Goal: Information Seeking & Learning: Learn about a topic

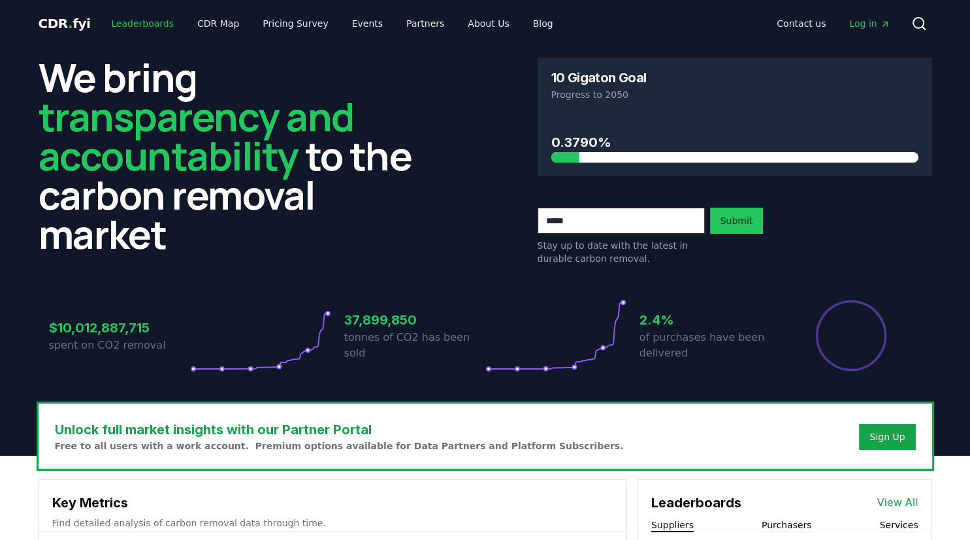
click at [137, 24] on link "Leaderboards" at bounding box center [143, 24] width 84 height 24
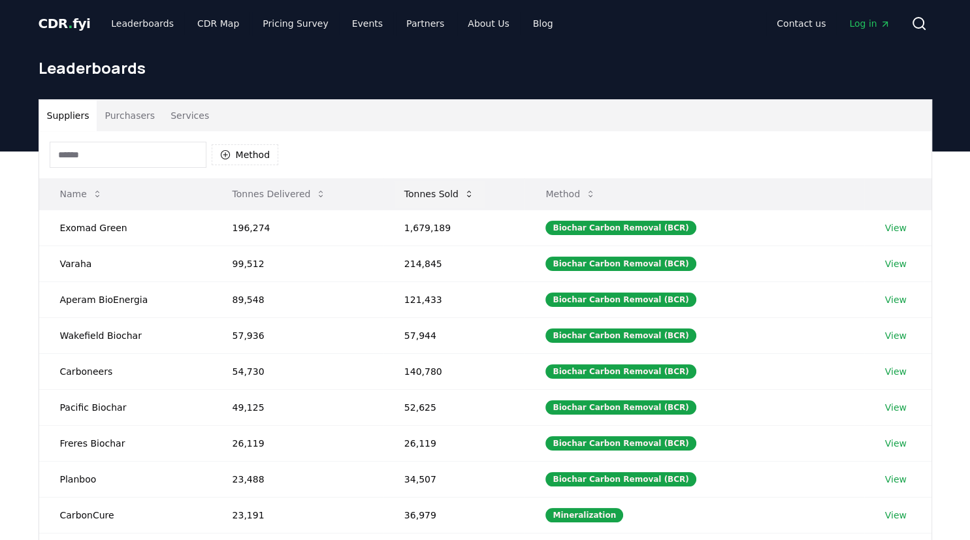
click at [446, 194] on button "Tonnes Sold" at bounding box center [439, 194] width 91 height 26
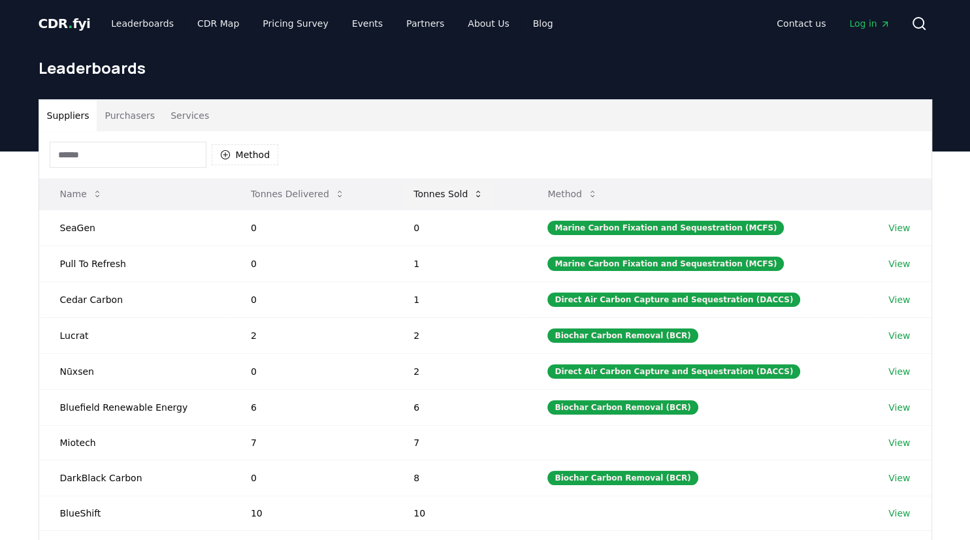
click at [443, 192] on button "Tonnes Sold" at bounding box center [448, 194] width 91 height 26
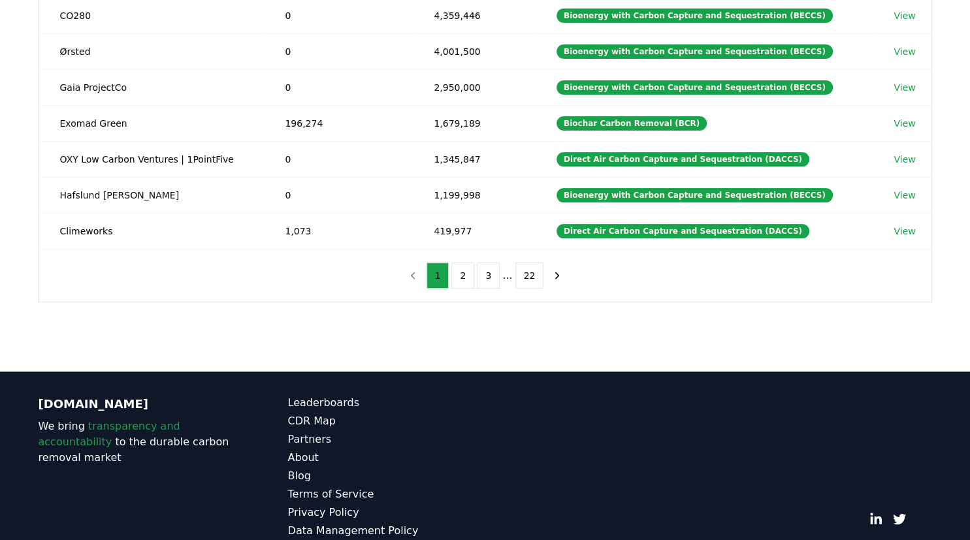
scroll to position [360, 0]
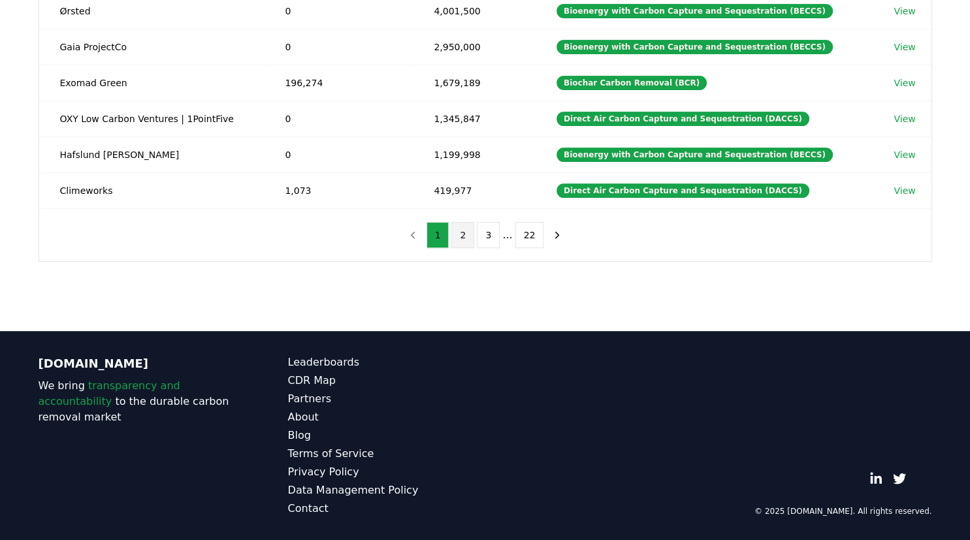
click at [458, 232] on button "2" at bounding box center [462, 235] width 23 height 26
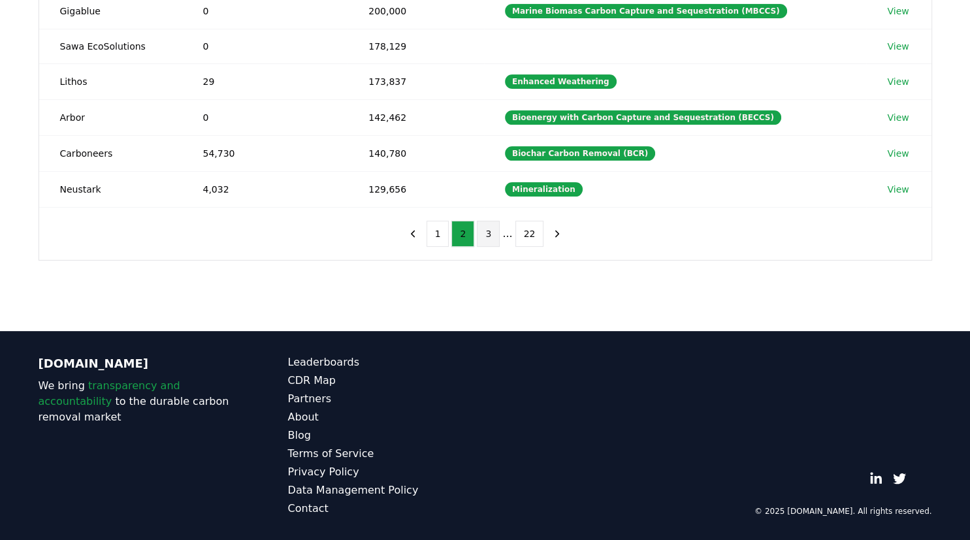
click at [483, 231] on button "3" at bounding box center [488, 234] width 23 height 26
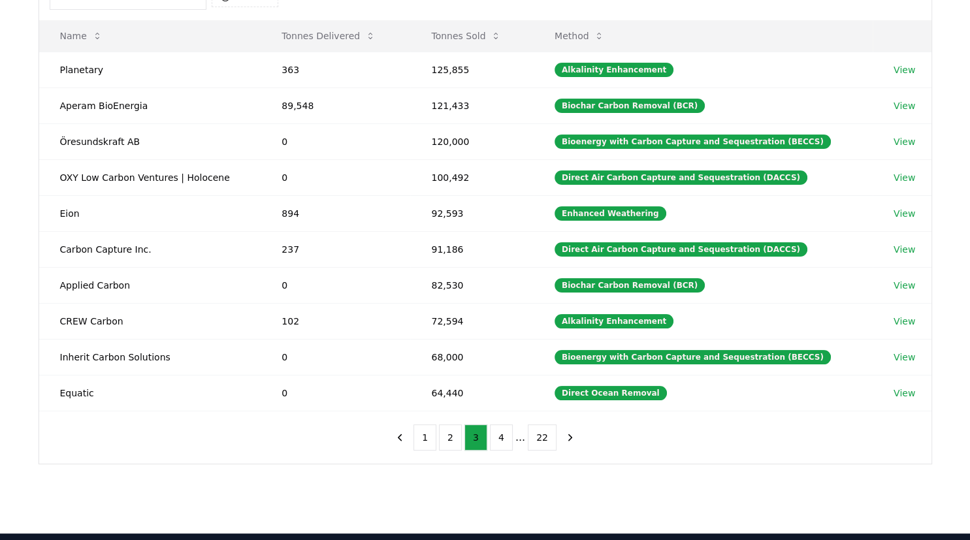
scroll to position [153, 0]
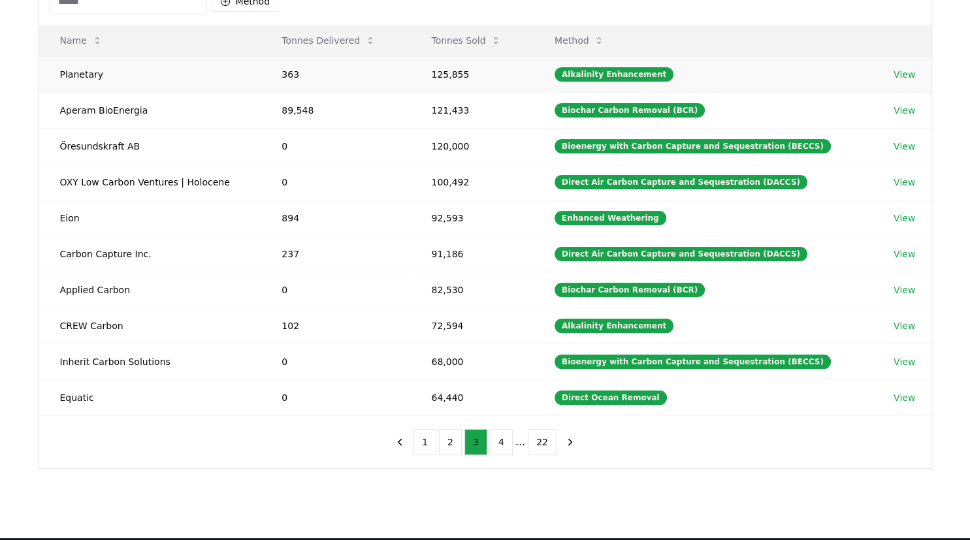
click at [902, 78] on link "View" at bounding box center [904, 74] width 22 height 13
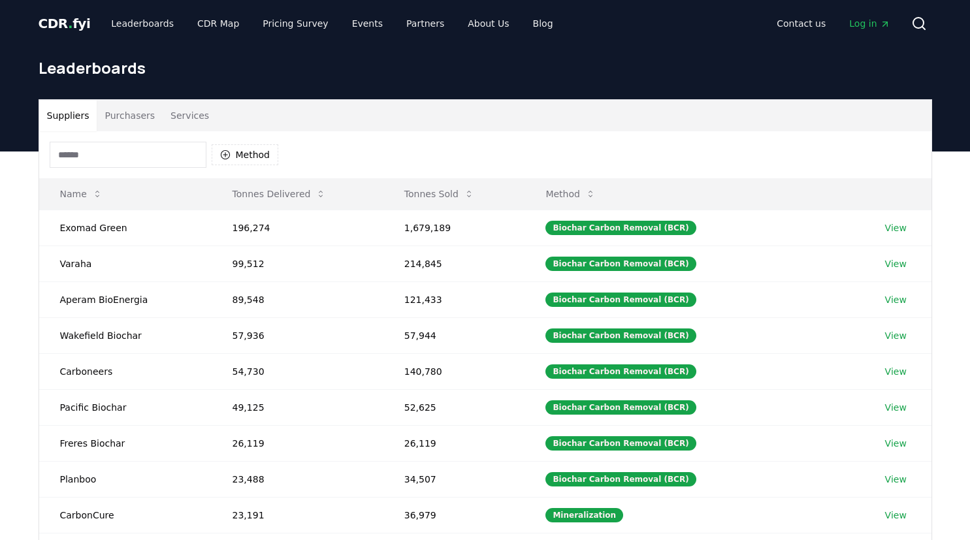
scroll to position [153, 0]
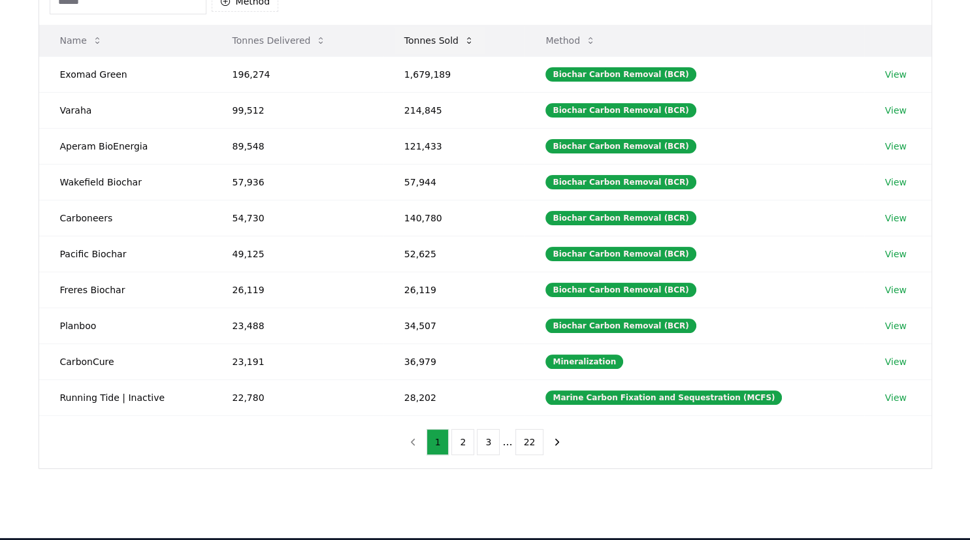
click at [440, 42] on button "Tonnes Sold" at bounding box center [439, 40] width 91 height 26
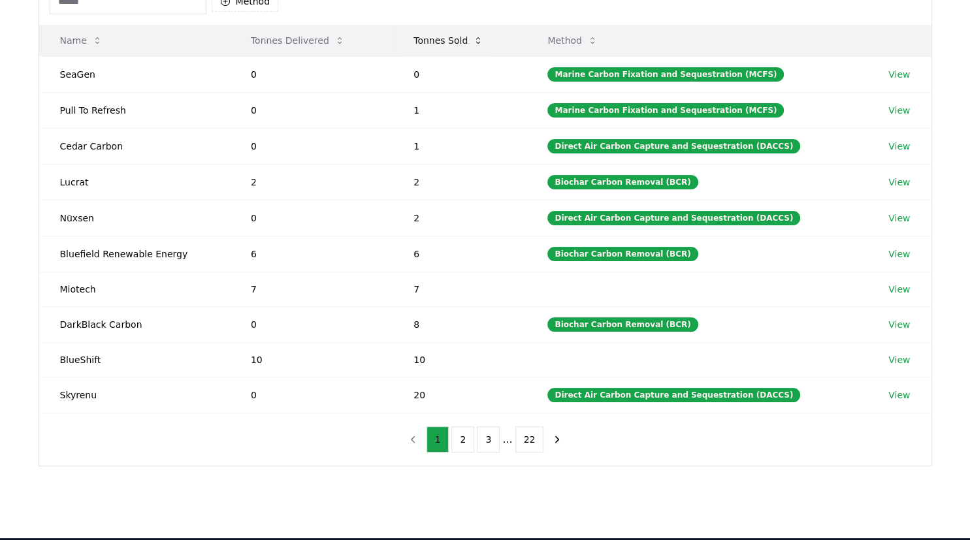
click at [440, 42] on button "Tonnes Sold" at bounding box center [448, 40] width 91 height 26
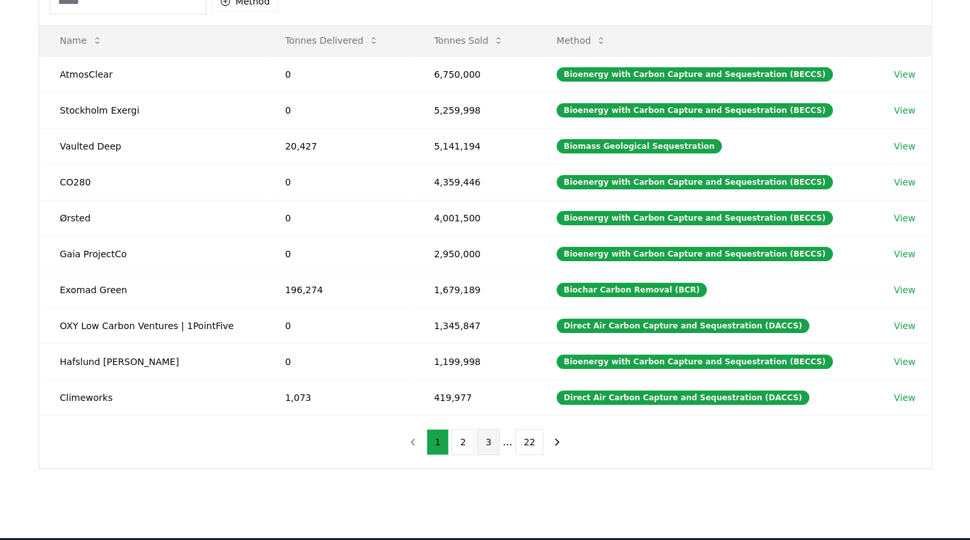
click at [494, 443] on button "3" at bounding box center [488, 442] width 23 height 26
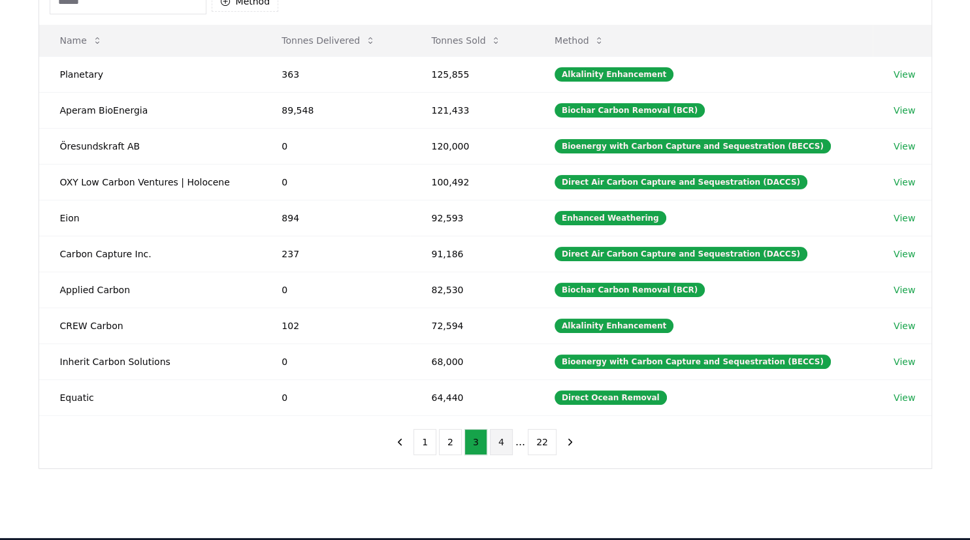
click at [501, 443] on button "4" at bounding box center [501, 442] width 23 height 26
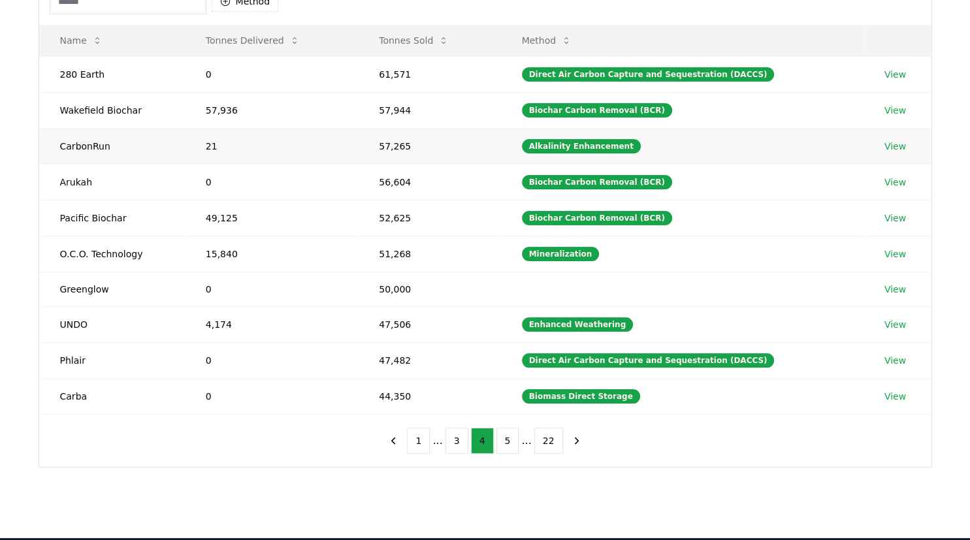
click at [899, 142] on link "View" at bounding box center [895, 146] width 22 height 13
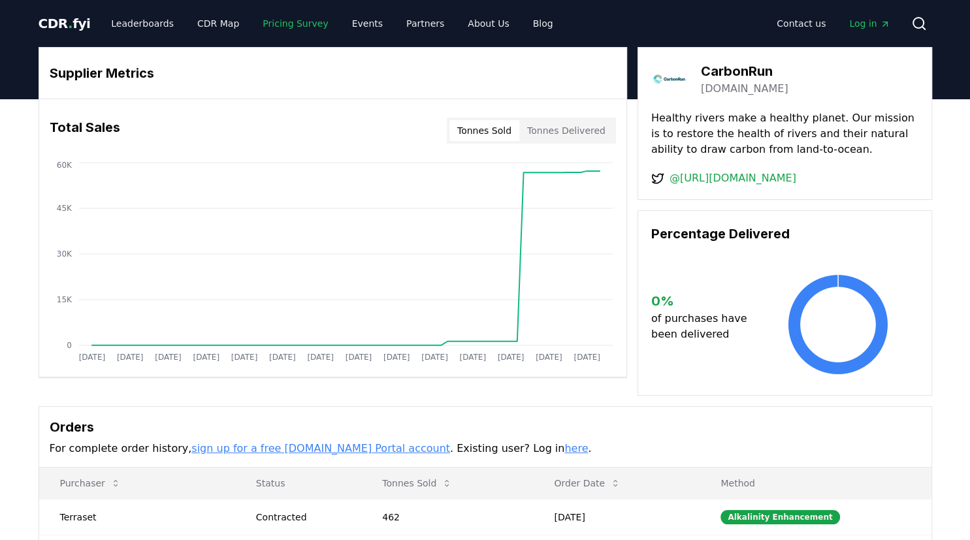
click at [270, 24] on link "Pricing Survey" at bounding box center [295, 24] width 86 height 24
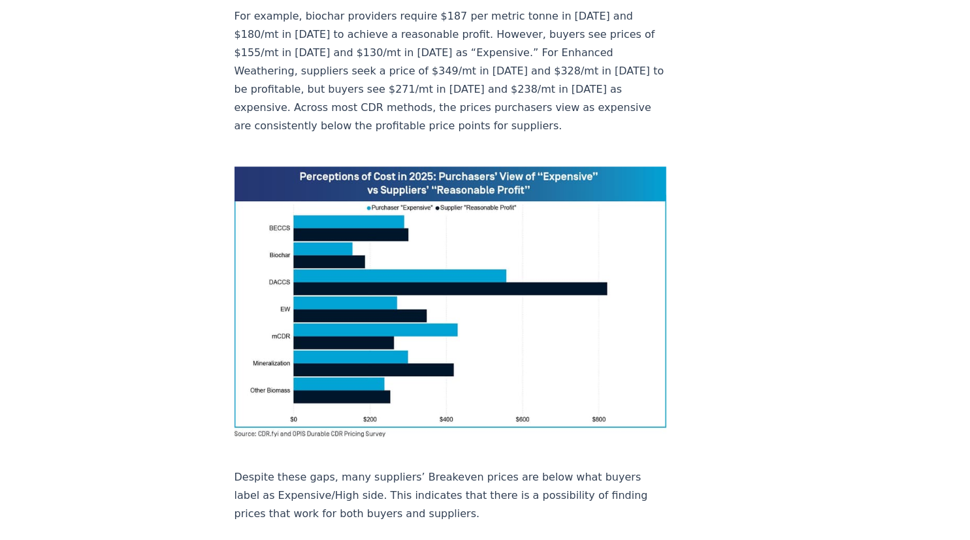
scroll to position [965, 0]
